Goal: Find contact information: Find contact information

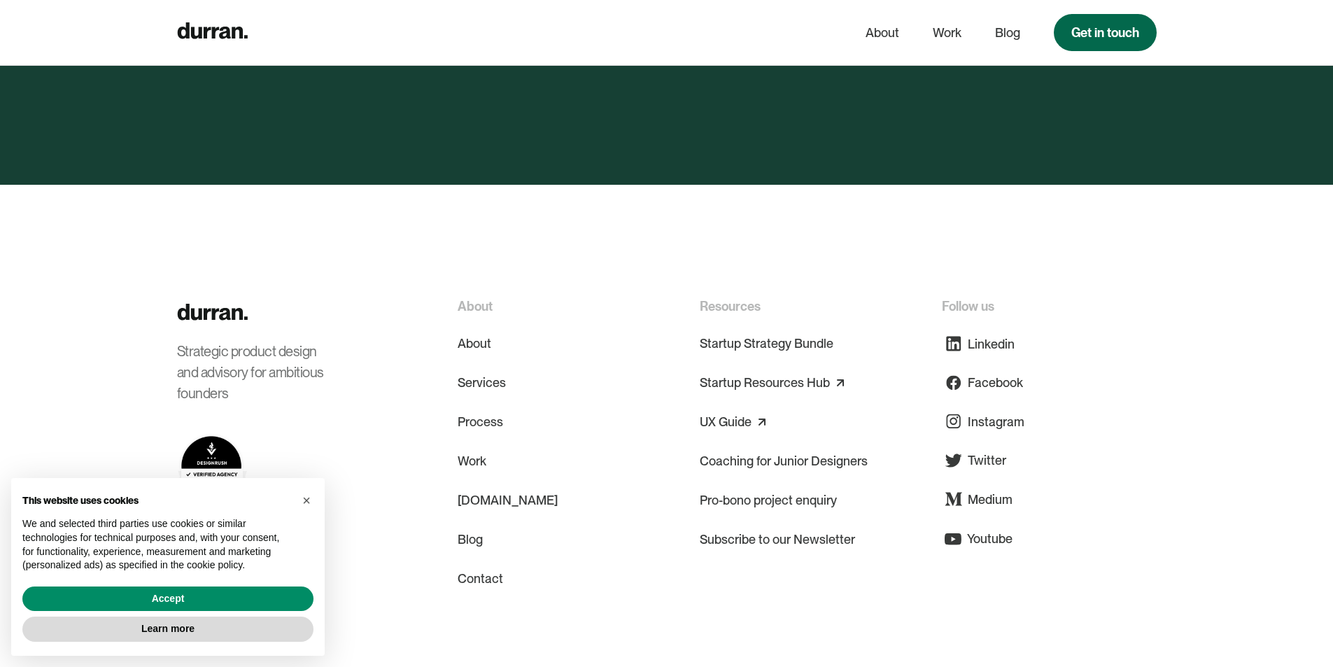
scroll to position [7207, 0]
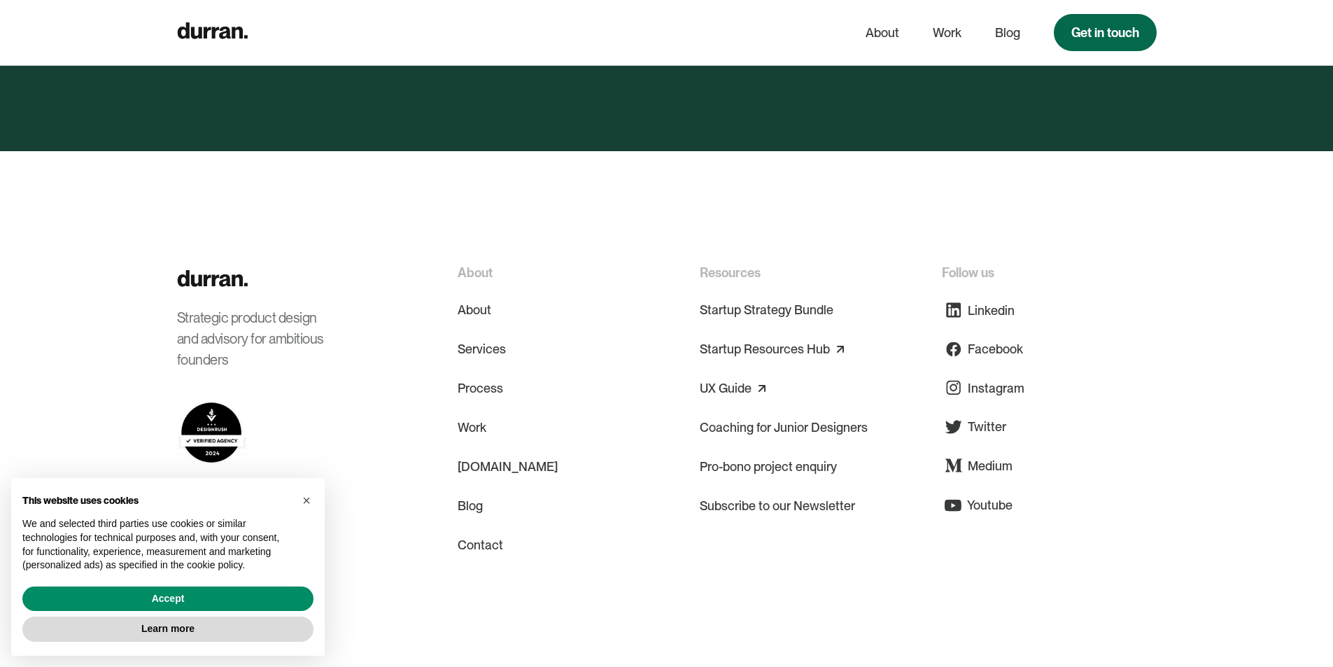
click at [1104, 33] on link "Get in touch" at bounding box center [1105, 32] width 103 height 37
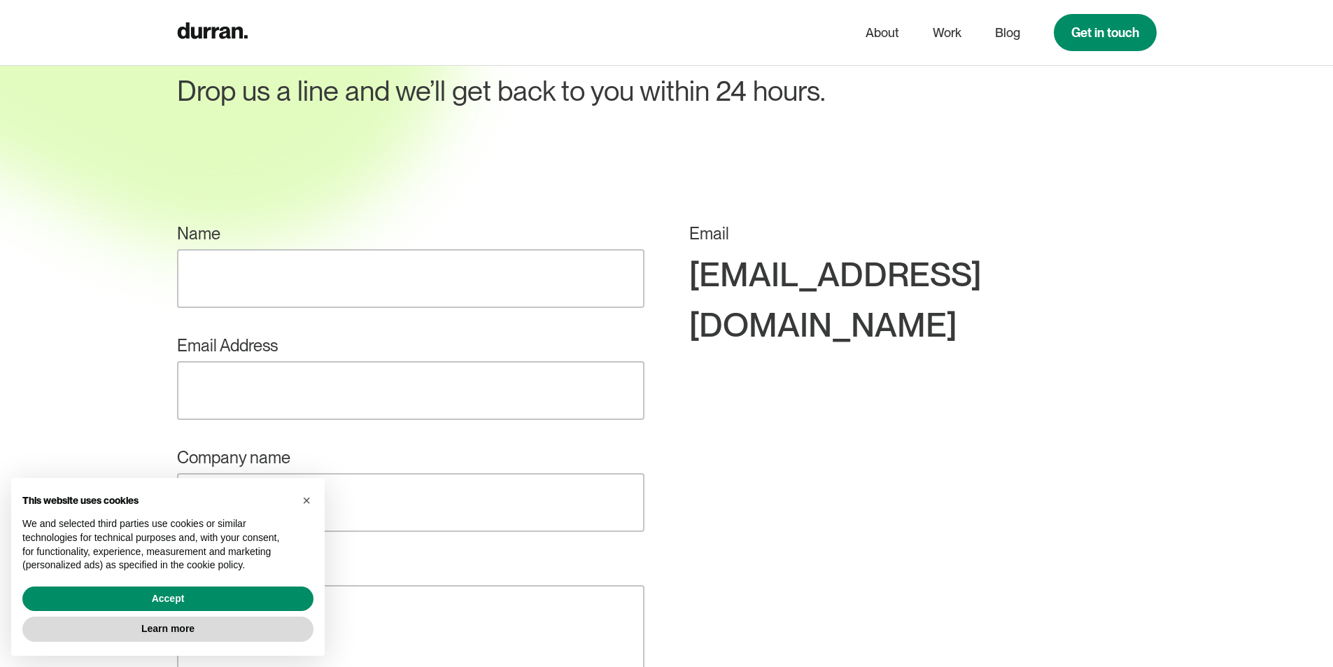
scroll to position [140, 0]
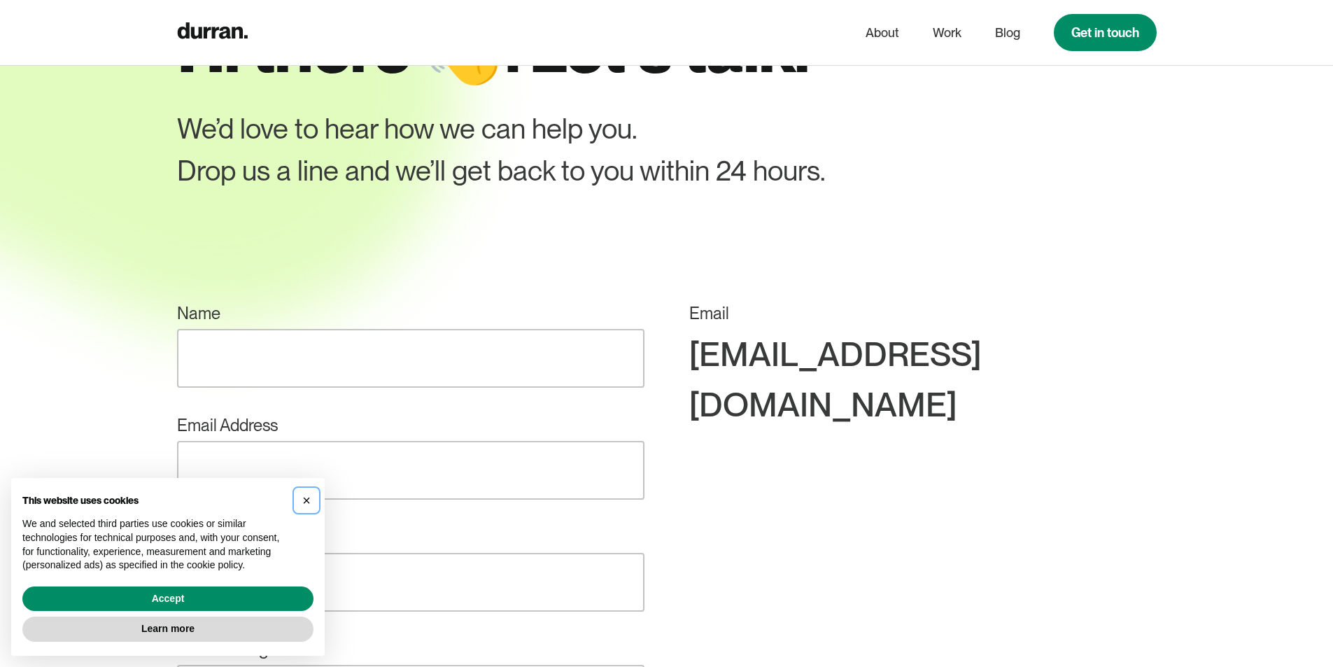
click at [304, 493] on span "×" at bounding box center [306, 499] width 8 height 15
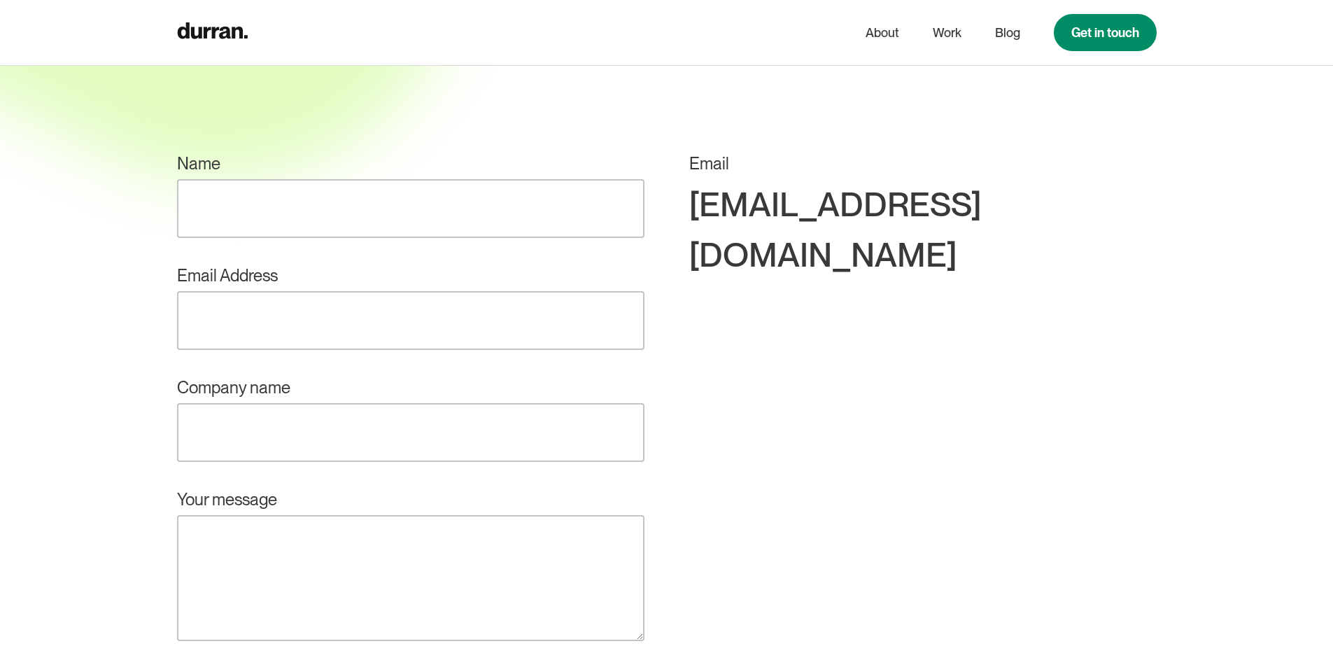
scroll to position [280, 0]
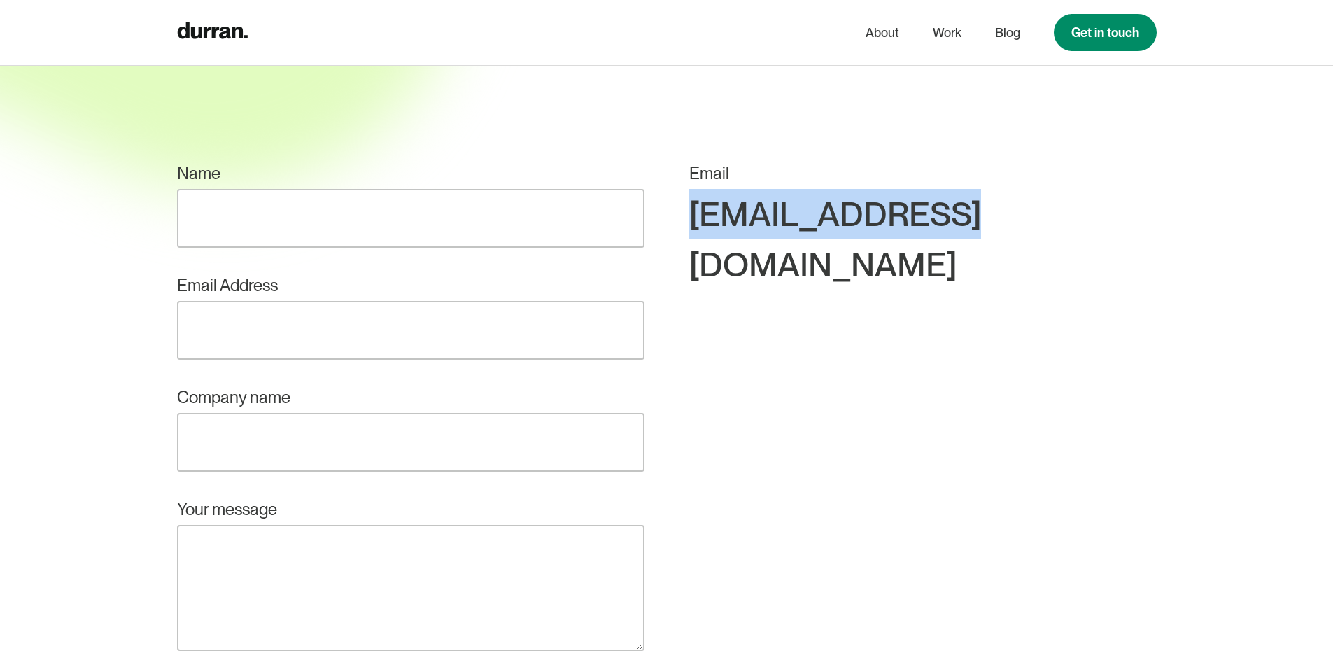
drag, startPoint x: 1155, startPoint y: 215, endPoint x: 918, endPoint y: 211, distance: 237.2
click at [918, 211] on div "[EMAIL_ADDRESS][DOMAIN_NAME]" at bounding box center [922, 239] width 467 height 101
copy div "[EMAIL_ADDRESS][DOMAIN_NAME]"
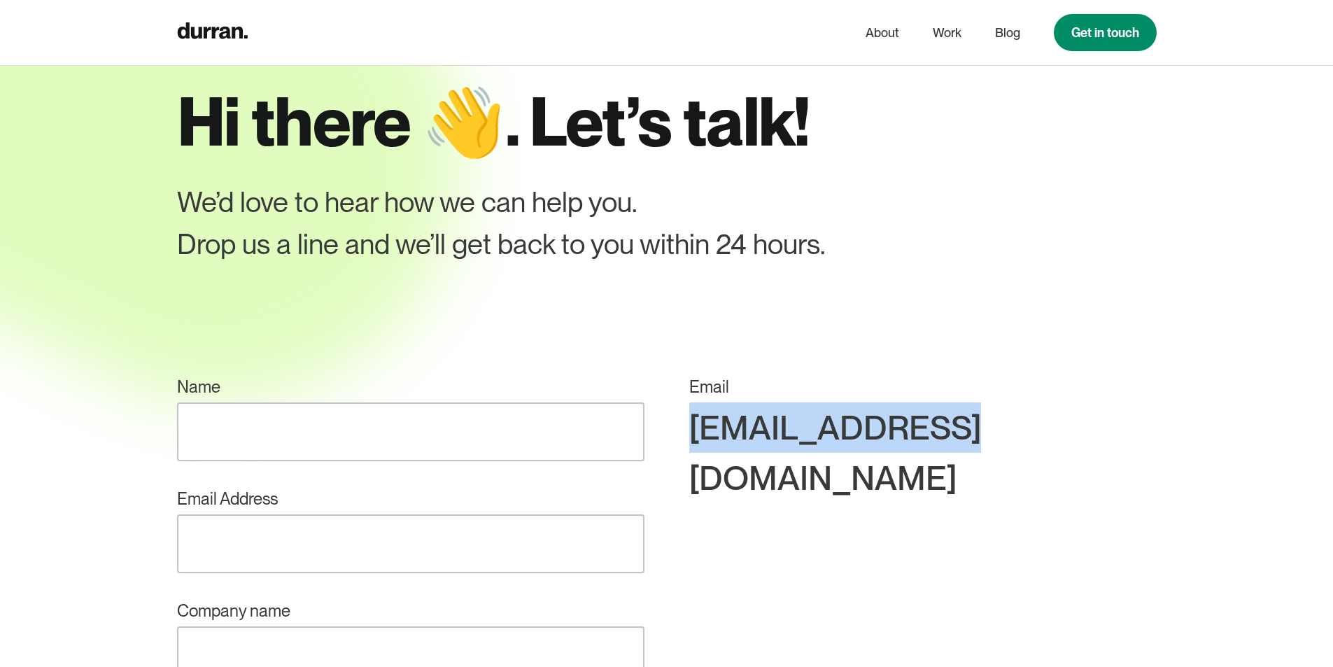
scroll to position [70, 0]
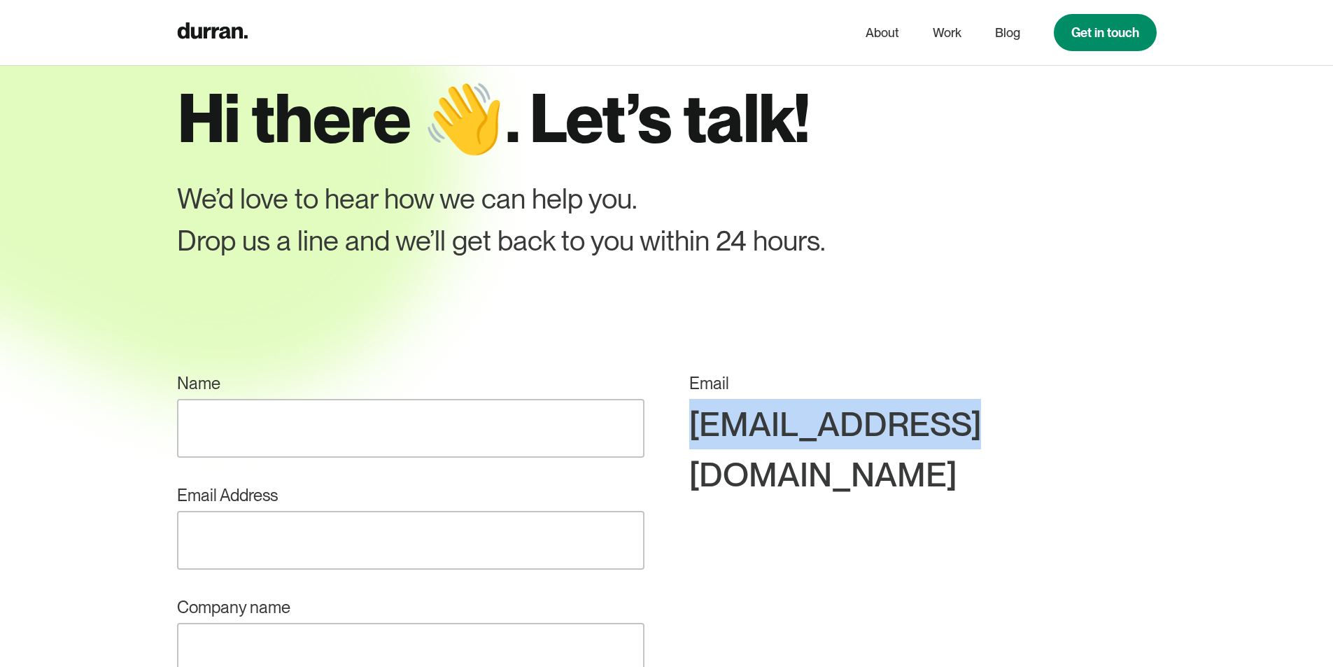
click at [928, 418] on div "[EMAIL_ADDRESS][DOMAIN_NAME]" at bounding box center [922, 449] width 467 height 101
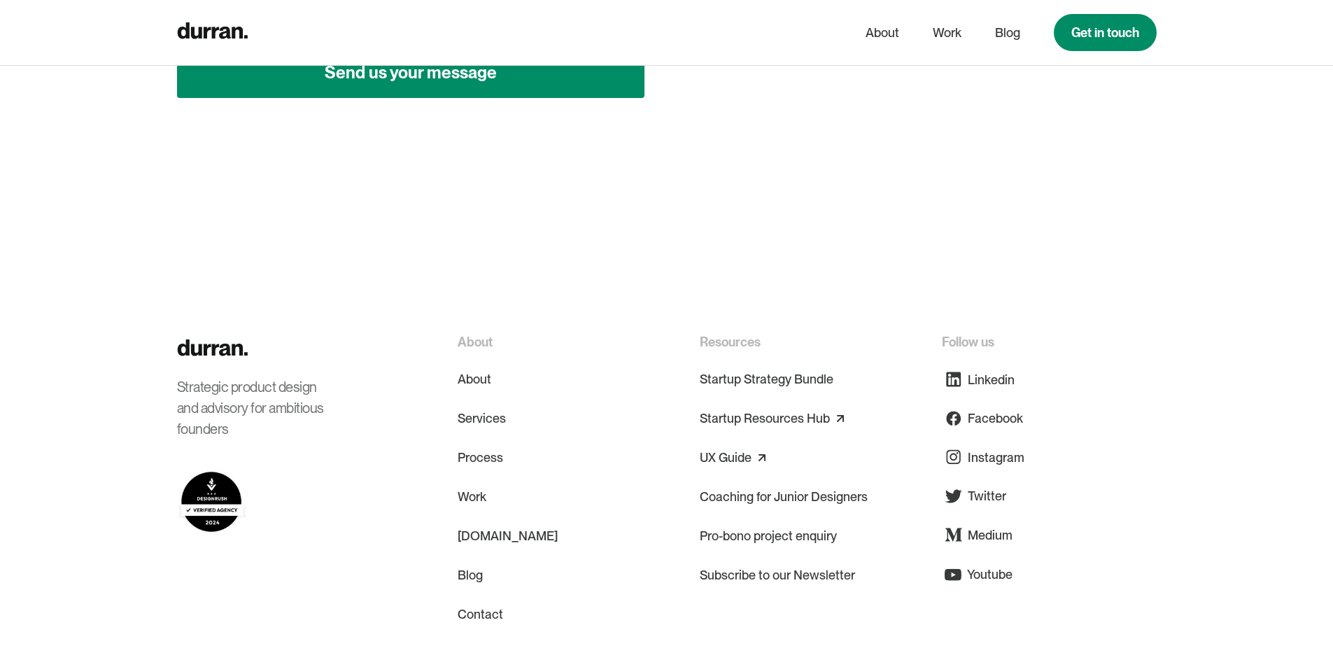
scroll to position [1007, 0]
